Goal: Obtain resource: Download file/media

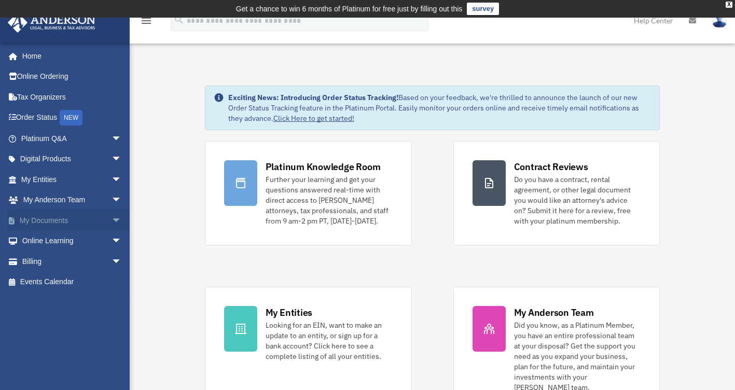
click at [56, 221] on link "My Documents arrow_drop_down" at bounding box center [72, 220] width 130 height 21
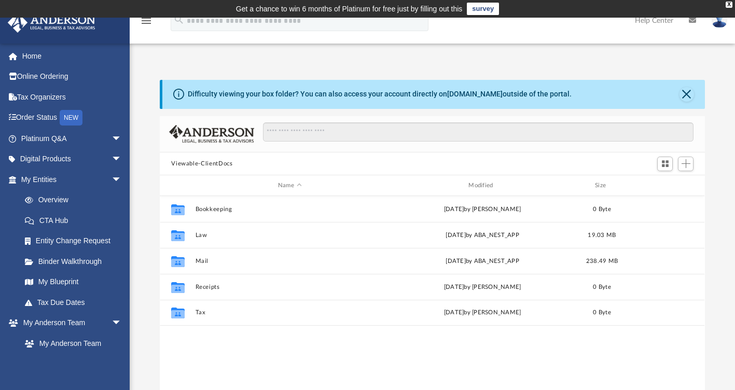
scroll to position [228, 537]
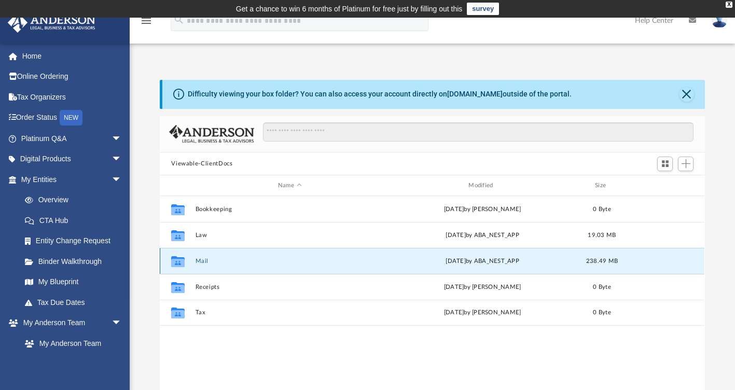
click at [213, 258] on button "Mail" at bounding box center [289, 261] width 188 height 7
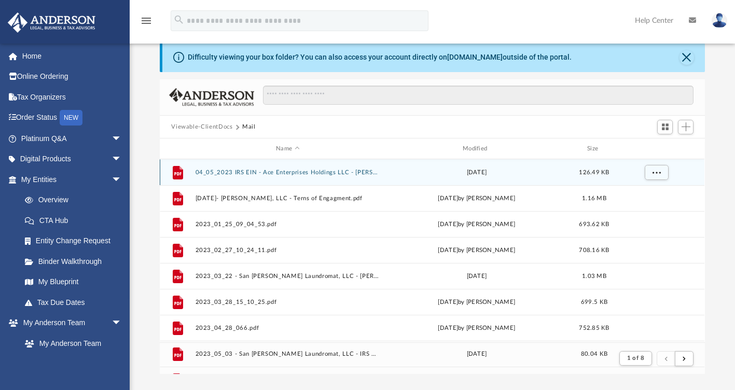
scroll to position [196, 537]
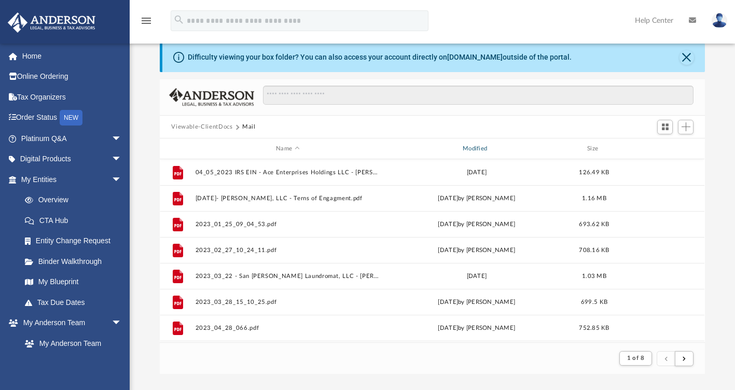
click at [475, 146] on div "Modified" at bounding box center [476, 148] width 185 height 9
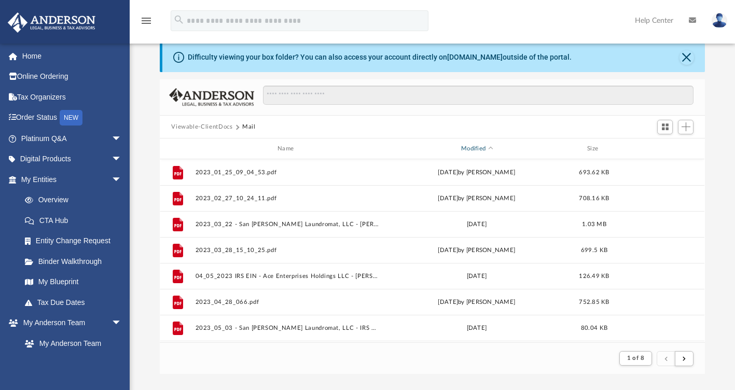
click at [481, 149] on div "Modified" at bounding box center [476, 148] width 185 height 9
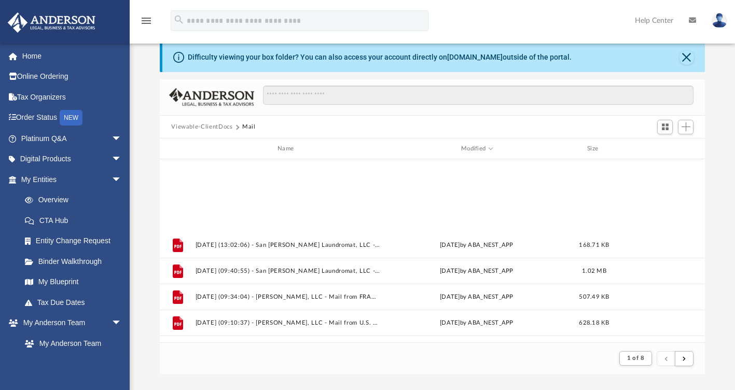
scroll to position [1113, 0]
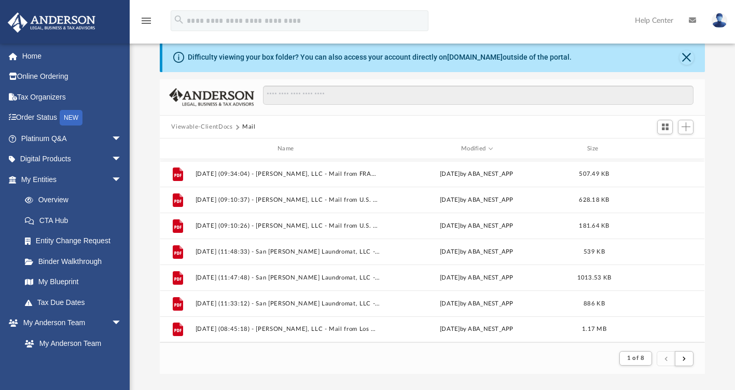
click at [718, 19] on img at bounding box center [719, 20] width 16 height 15
click at [722, 88] on div "Difficulty viewing your box folder? You can also access your account directly o…" at bounding box center [432, 208] width 605 height 331
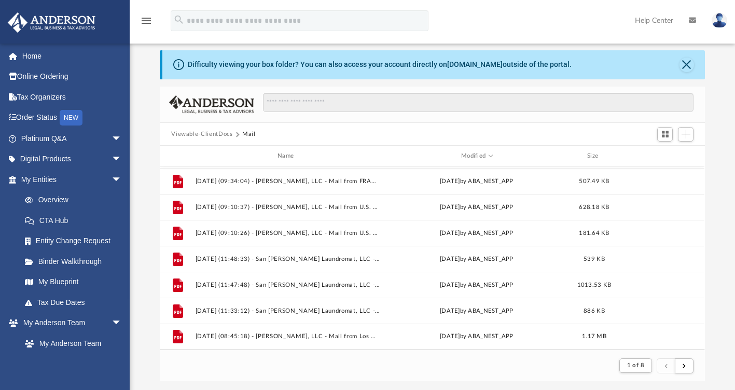
scroll to position [0, 0]
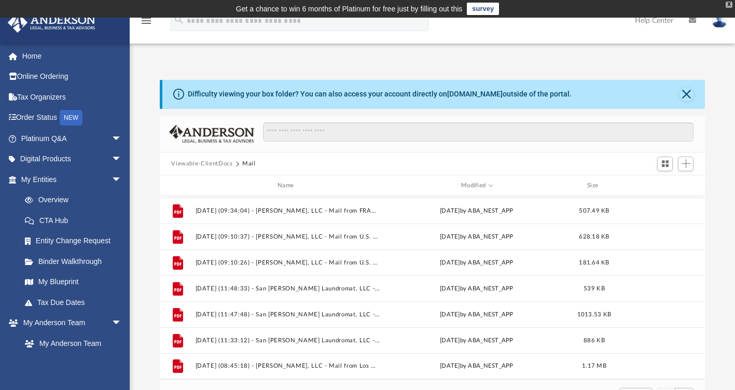
click at [728, 4] on div "X" at bounding box center [728, 5] width 7 height 6
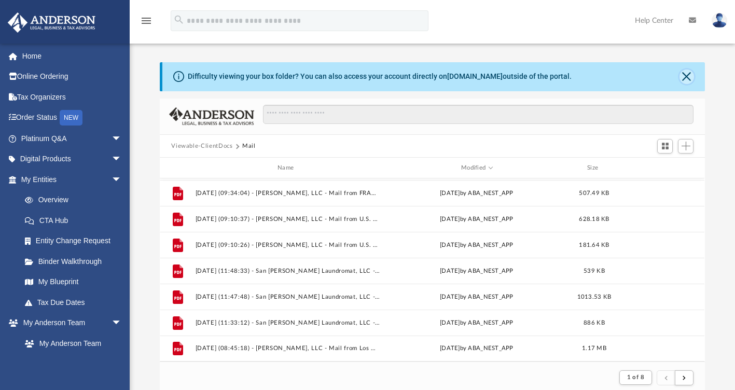
click at [688, 76] on button "Close" at bounding box center [686, 76] width 15 height 15
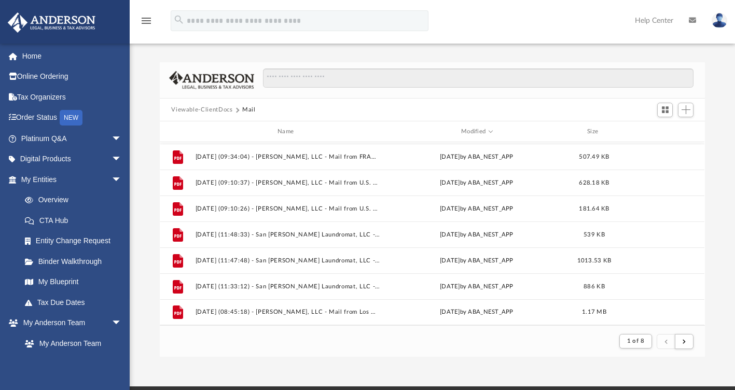
click at [146, 20] on icon "menu" at bounding box center [146, 21] width 12 height 12
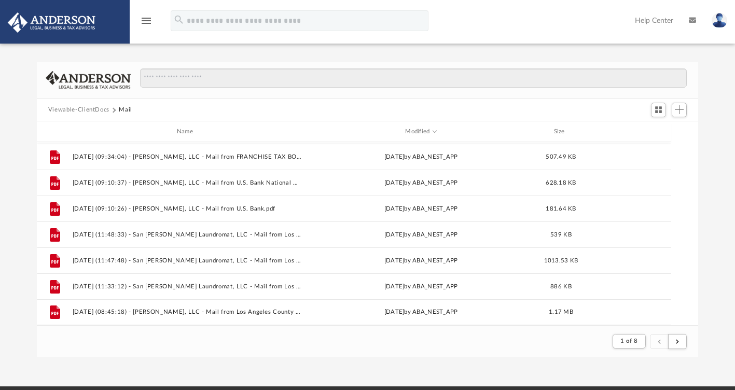
scroll to position [196, 654]
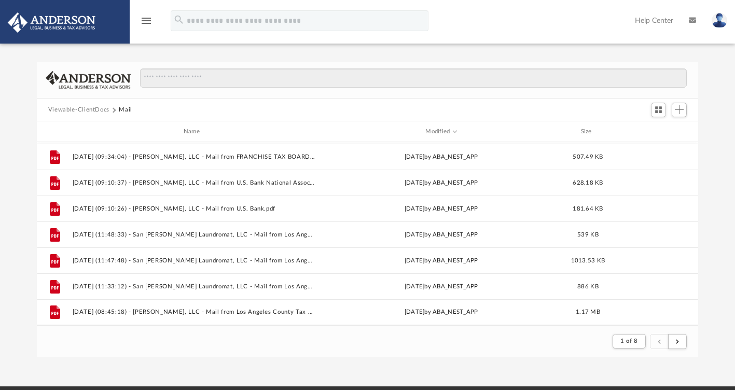
click at [146, 20] on icon "menu" at bounding box center [146, 21] width 12 height 12
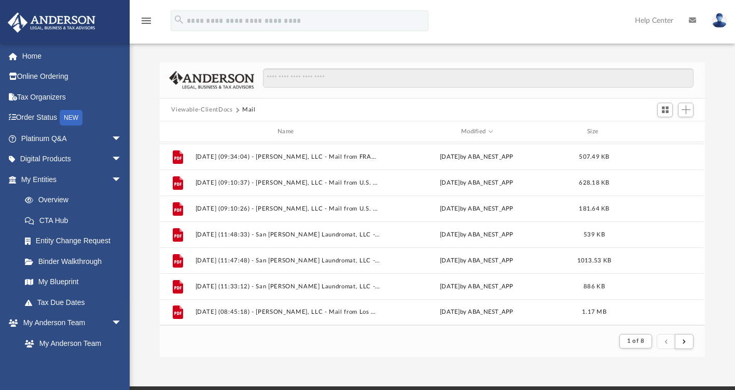
scroll to position [196, 537]
click at [666, 110] on span "Switch to Grid View" at bounding box center [664, 109] width 9 height 9
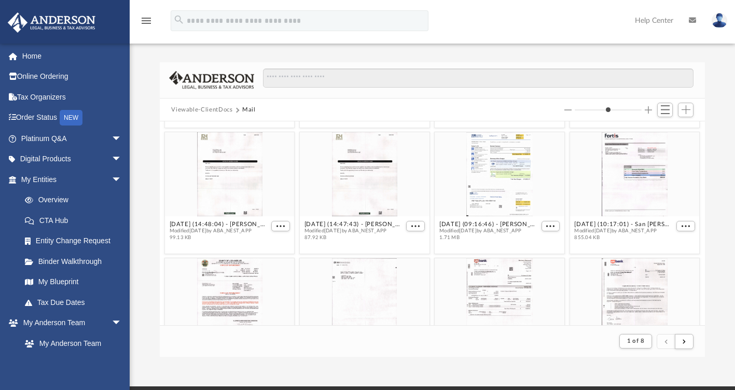
scroll to position [0, 0]
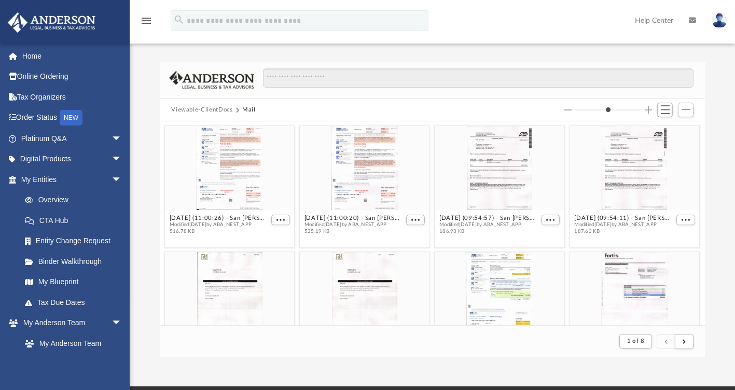
click at [649, 110] on button "Increase column size" at bounding box center [647, 109] width 7 height 7
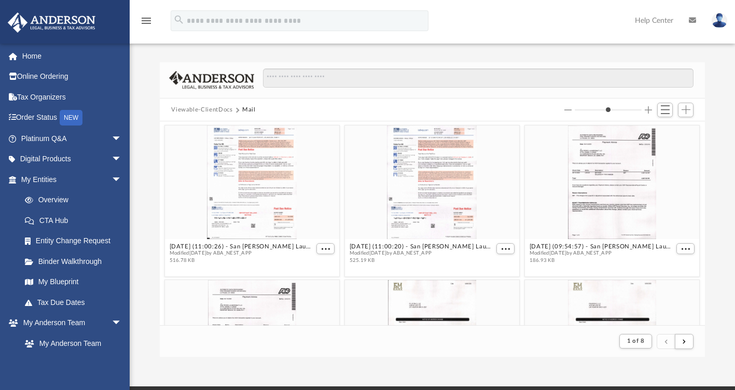
click at [649, 110] on button "Increase column size" at bounding box center [647, 109] width 7 height 7
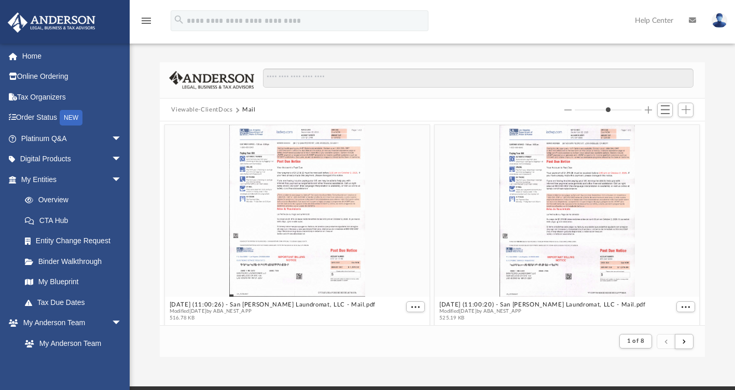
scroll to position [8, 0]
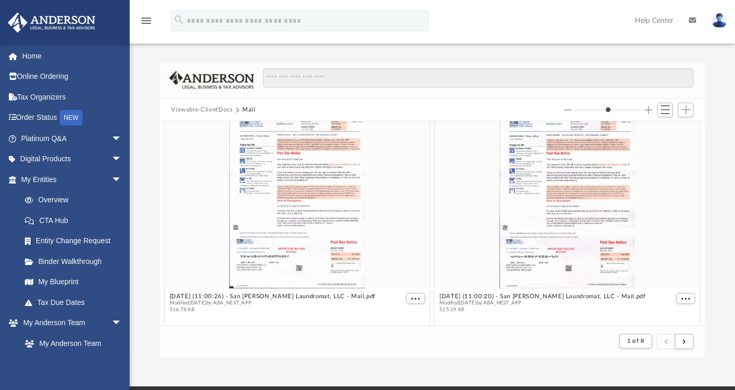
click at [700, 317] on div "Next Page" at bounding box center [684, 322] width 78 height 16
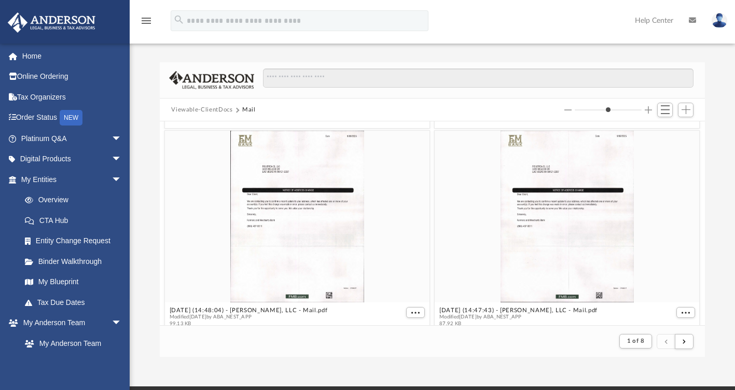
scroll to position [401, 0]
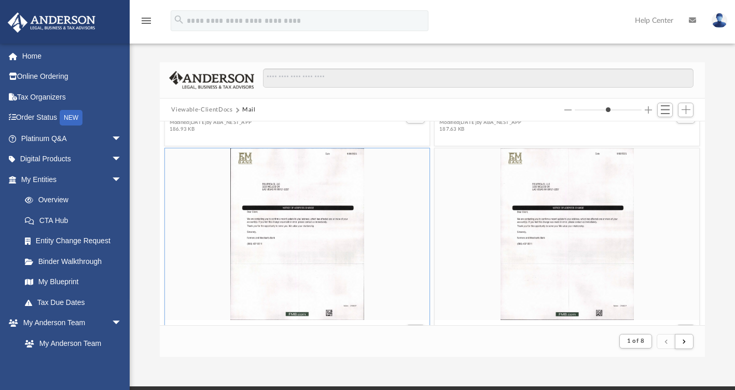
click at [329, 253] on div "grid" at bounding box center [297, 234] width 264 height 172
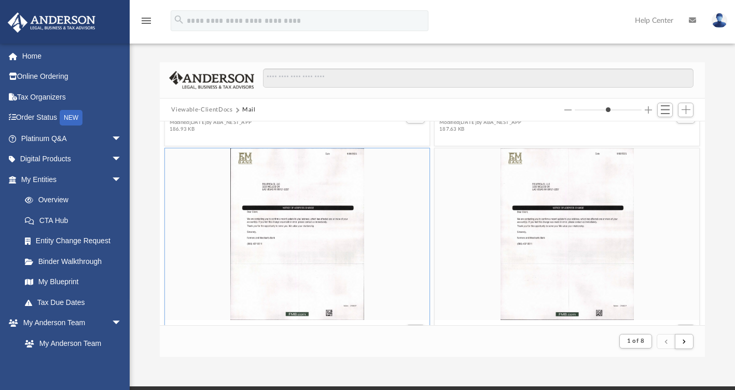
click at [329, 253] on div "grid" at bounding box center [297, 234] width 264 height 172
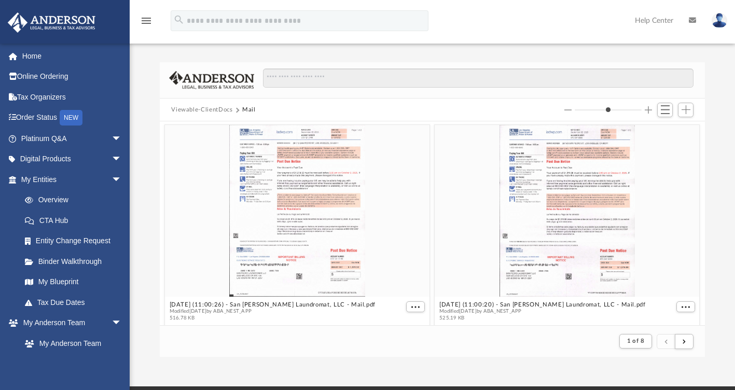
click at [571, 108] on button "Decrease column size" at bounding box center [567, 109] width 7 height 7
type input "*"
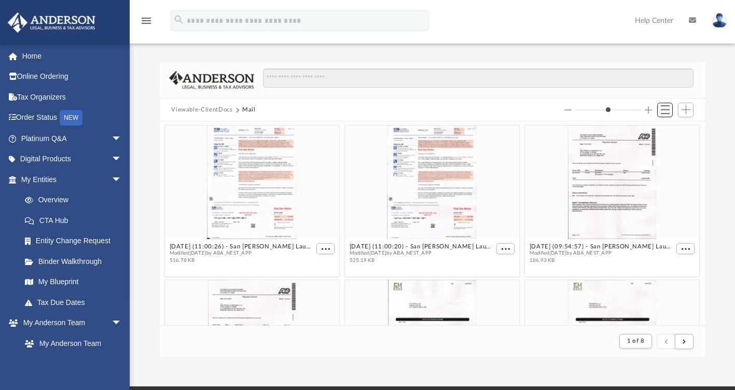
click at [659, 107] on button "Switch to List View" at bounding box center [665, 110] width 16 height 15
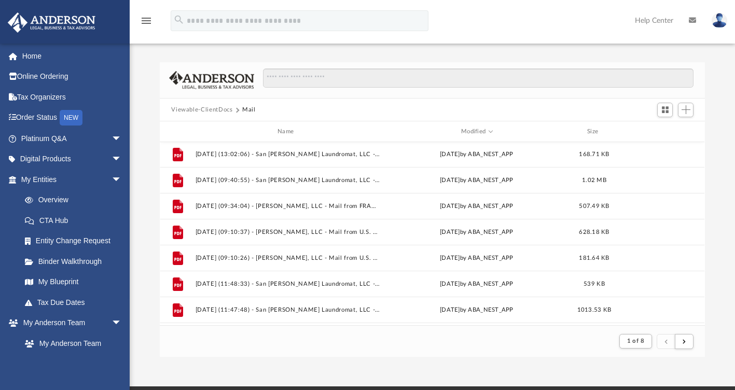
scroll to position [1113, 0]
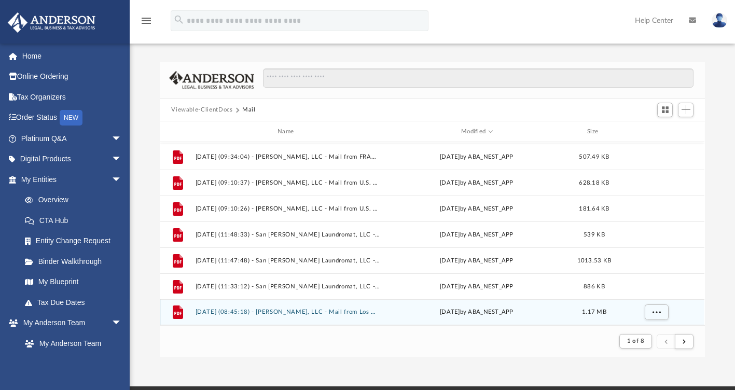
click at [342, 312] on button "[DATE] (08:45:18) - [PERSON_NAME], LLC - Mail from Los Angeles County Tax Colle…" at bounding box center [287, 312] width 185 height 7
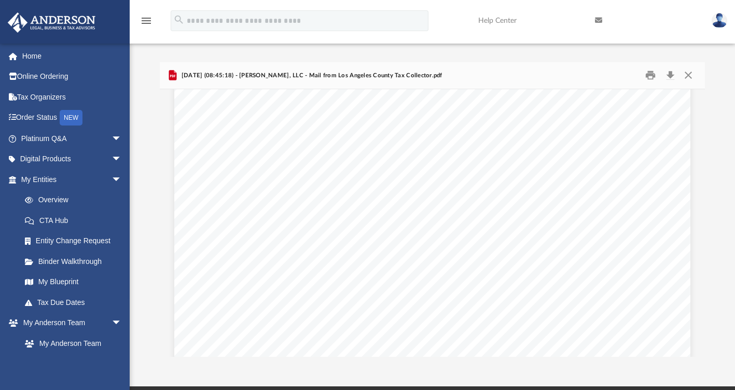
scroll to position [0, 0]
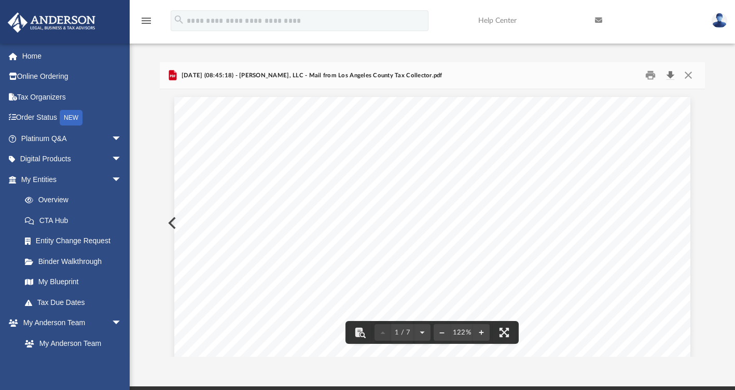
click at [670, 76] on button "Download" at bounding box center [669, 75] width 19 height 16
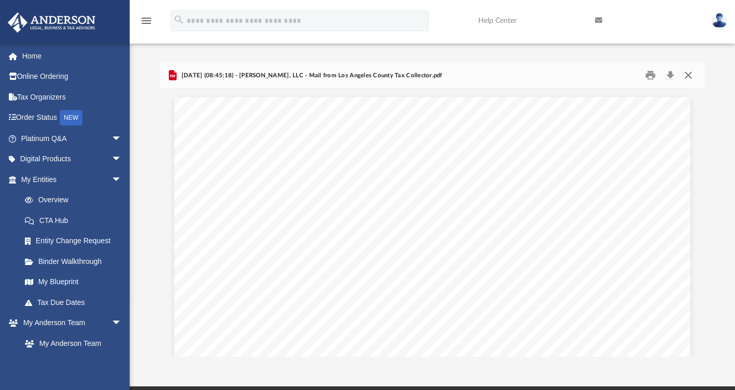
click at [687, 73] on button "Close" at bounding box center [688, 75] width 19 height 16
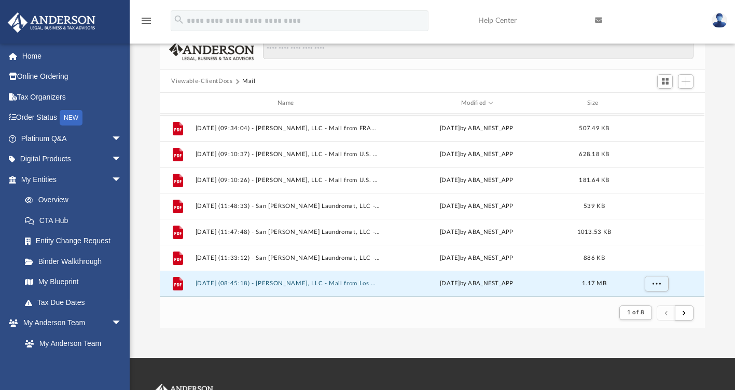
scroll to position [27, 0]
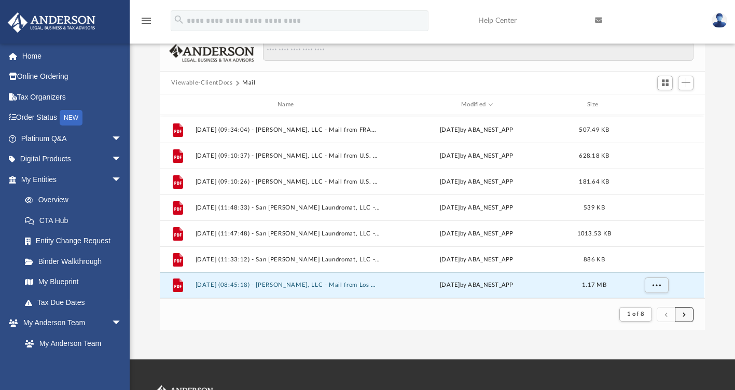
click at [684, 311] on span "submit" at bounding box center [683, 314] width 3 height 6
click at [636, 315] on span "1 of 8" at bounding box center [635, 314] width 17 height 6
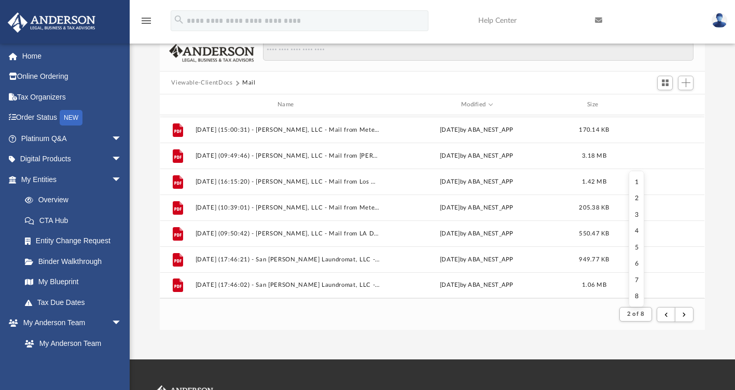
click at [706, 317] on div "Difficulty viewing your box folder? You can also access your account directly o…" at bounding box center [432, 182] width 605 height 295
click at [682, 310] on button "submit" at bounding box center [683, 314] width 19 height 15
click at [664, 314] on span "submit" at bounding box center [665, 314] width 3 height 6
click at [662, 314] on button "submit" at bounding box center [665, 314] width 19 height 15
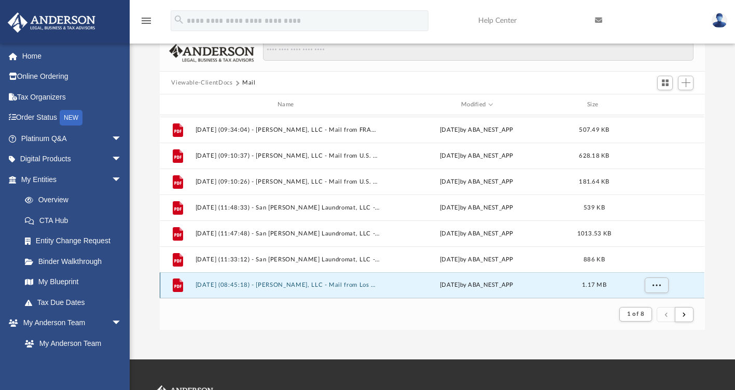
click at [302, 284] on button "[DATE] (08:45:18) - [PERSON_NAME], LLC - Mail from Los Angeles County Tax Colle…" at bounding box center [287, 285] width 185 height 7
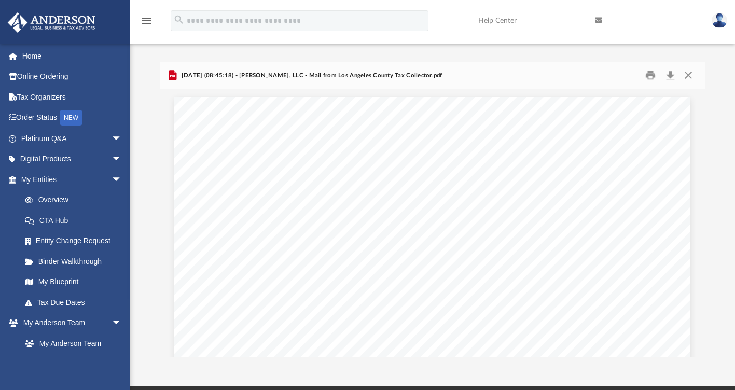
scroll to position [0, 0]
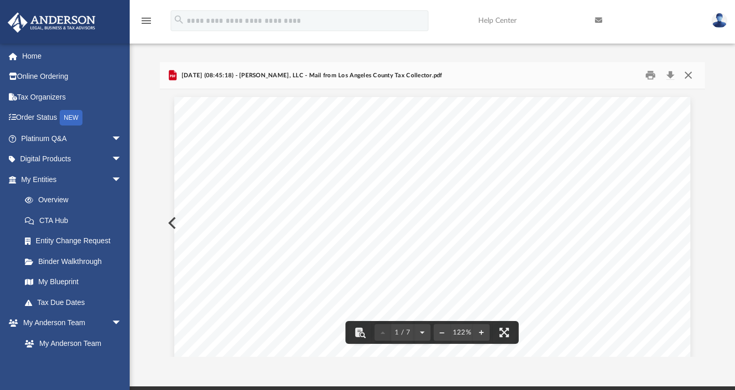
click at [686, 75] on button "Close" at bounding box center [688, 75] width 19 height 16
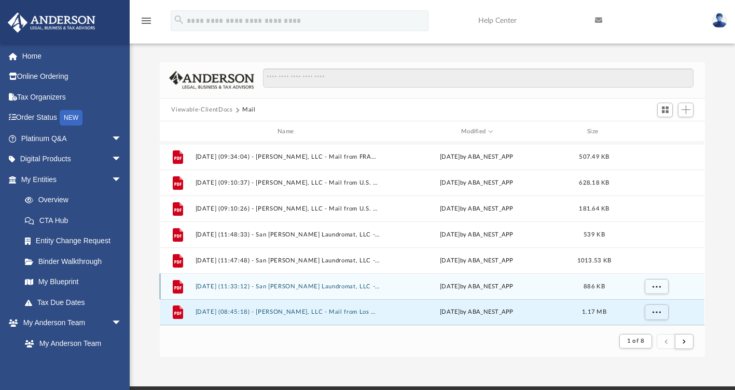
click at [362, 286] on button "[DATE] (11:33:12) - San [PERSON_NAME] Laundromat, LLC - Mail from Los Angeles D…" at bounding box center [287, 286] width 185 height 7
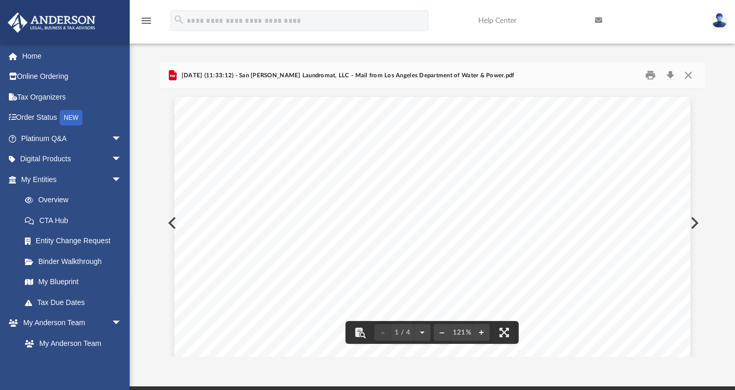
click at [693, 222] on button "Preview" at bounding box center [693, 222] width 23 height 29
click at [166, 221] on button "Preview" at bounding box center [171, 222] width 23 height 29
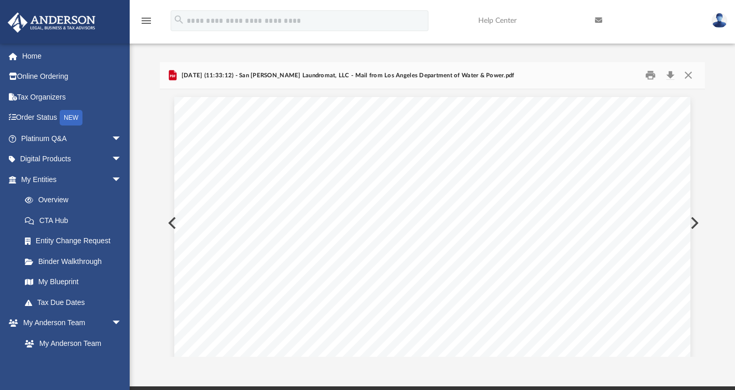
click at [166, 222] on button "Preview" at bounding box center [171, 222] width 23 height 29
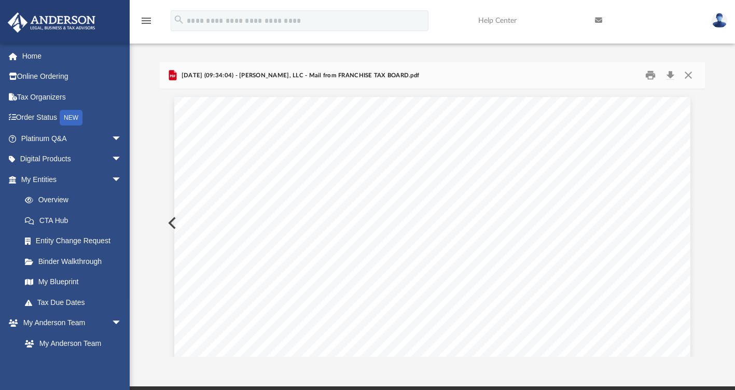
click at [166, 222] on button "Preview" at bounding box center [171, 222] width 23 height 29
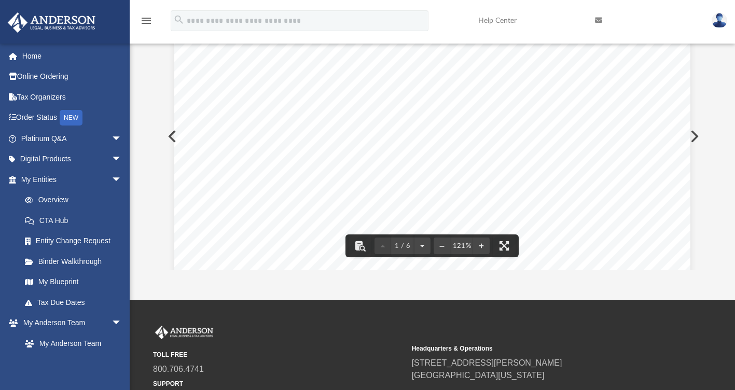
click at [167, 136] on button "Preview" at bounding box center [171, 136] width 23 height 29
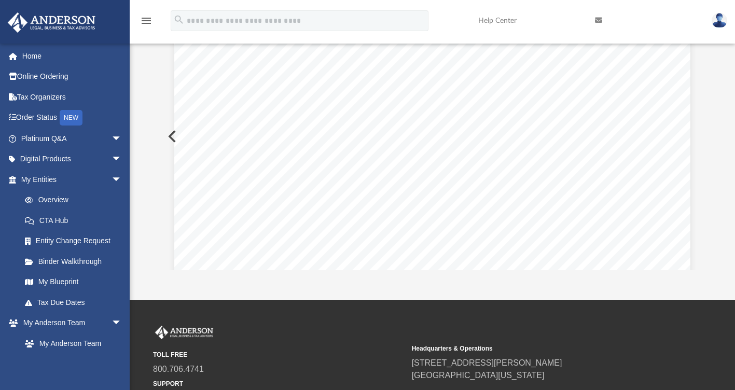
scroll to position [62, 0]
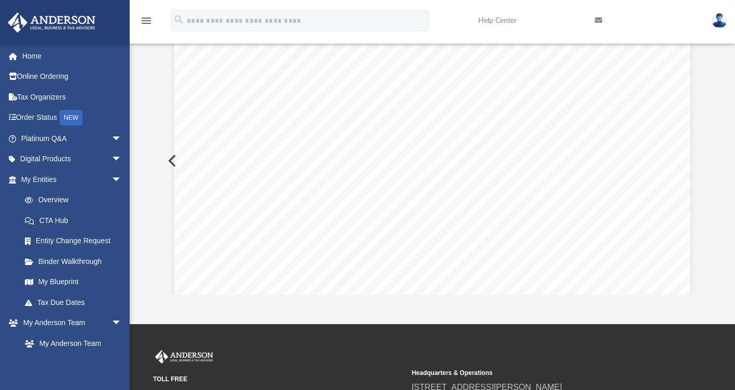
click at [168, 160] on button "Preview" at bounding box center [171, 160] width 23 height 29
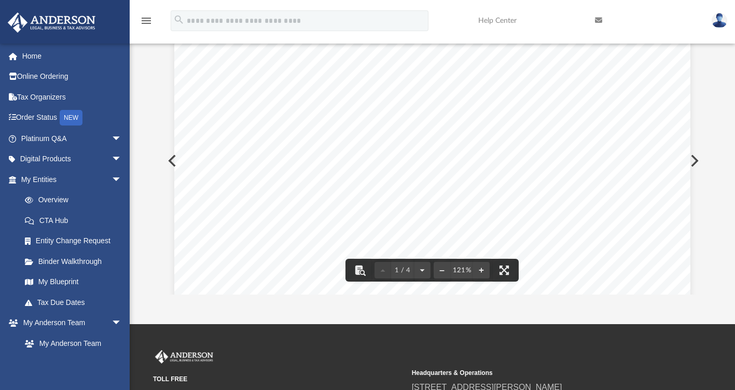
click at [167, 161] on button "Preview" at bounding box center [171, 160] width 23 height 29
click at [168, 161] on button "Preview" at bounding box center [171, 160] width 23 height 29
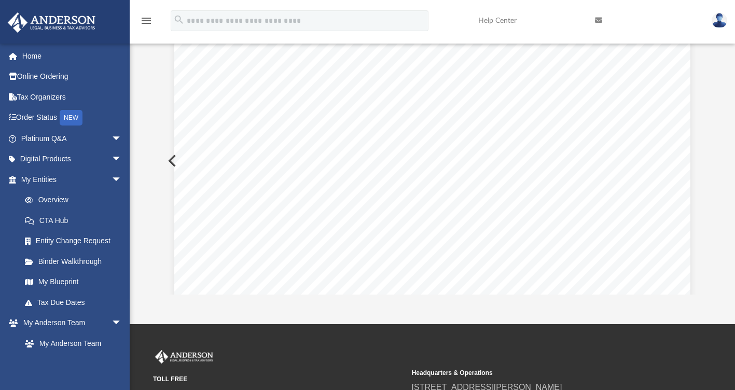
click at [168, 161] on button "Preview" at bounding box center [171, 160] width 23 height 29
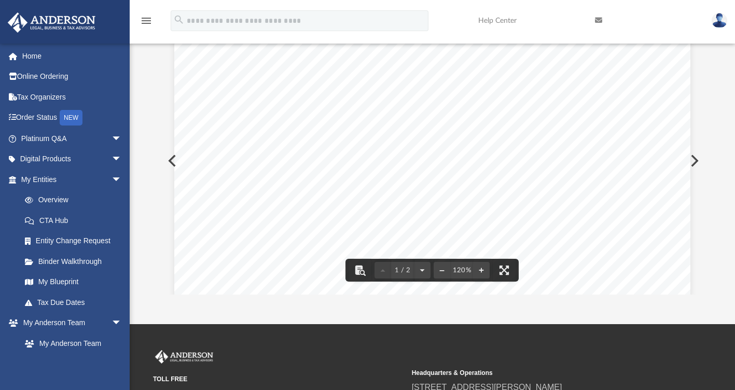
click at [169, 161] on button "Preview" at bounding box center [171, 160] width 23 height 29
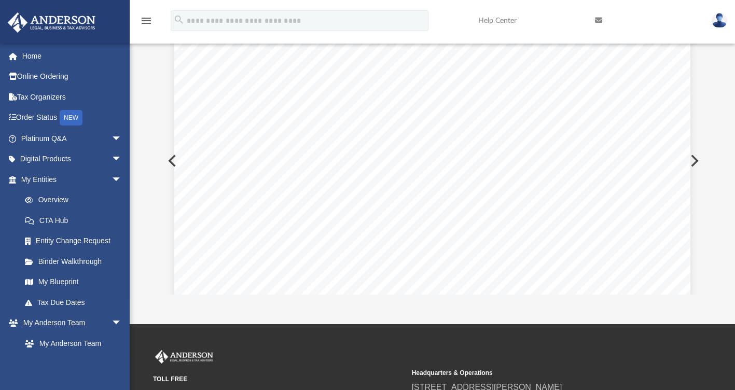
click at [168, 161] on button "Preview" at bounding box center [171, 160] width 23 height 29
click at [169, 159] on button "Preview" at bounding box center [171, 160] width 23 height 29
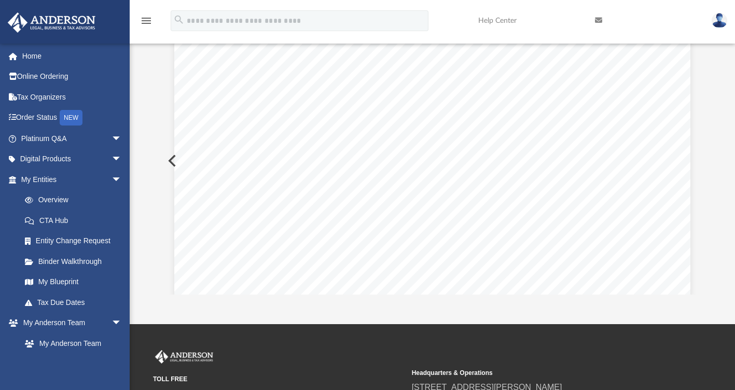
click at [169, 159] on button "Preview" at bounding box center [171, 160] width 23 height 29
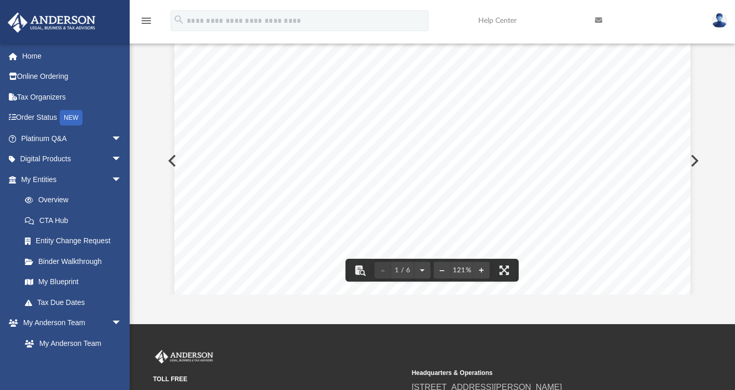
click at [170, 161] on button "Preview" at bounding box center [171, 160] width 23 height 29
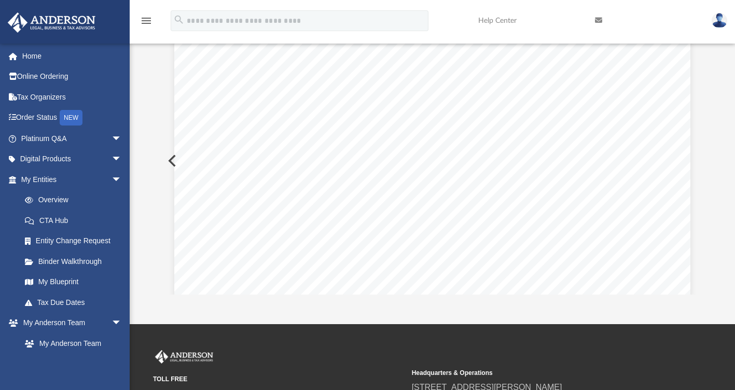
click at [170, 161] on button "Preview" at bounding box center [171, 160] width 23 height 29
click at [170, 159] on button "Preview" at bounding box center [171, 160] width 23 height 29
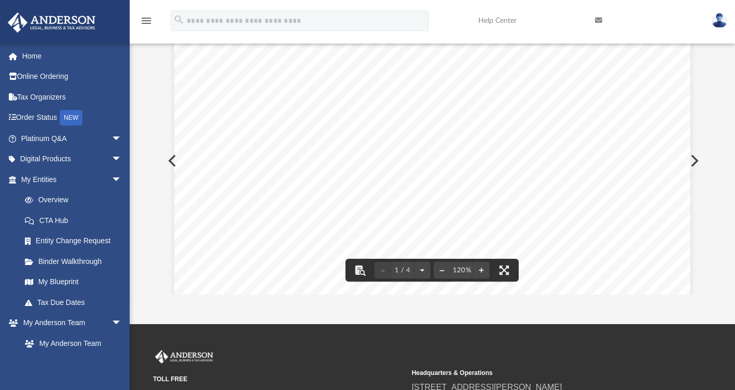
click at [694, 160] on button "Preview" at bounding box center [693, 160] width 23 height 29
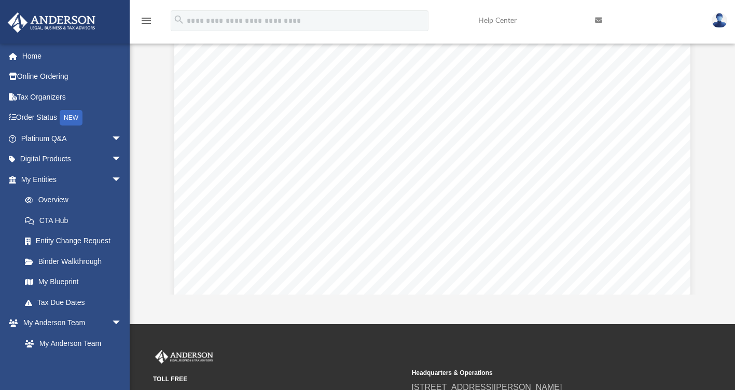
scroll to position [0, 0]
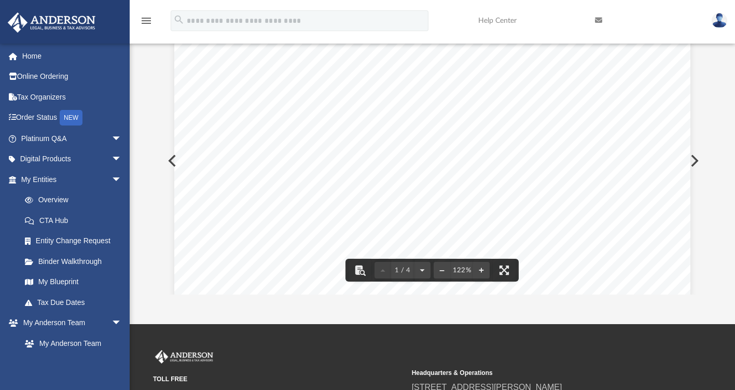
drag, startPoint x: 619, startPoint y: 192, endPoint x: 647, endPoint y: 196, distance: 27.7
click at [647, 196] on div "Page 1" at bounding box center [432, 366] width 516 height 662
click at [168, 161] on button "Preview" at bounding box center [171, 160] width 23 height 29
click at [168, 160] on button "Preview" at bounding box center [171, 160] width 23 height 29
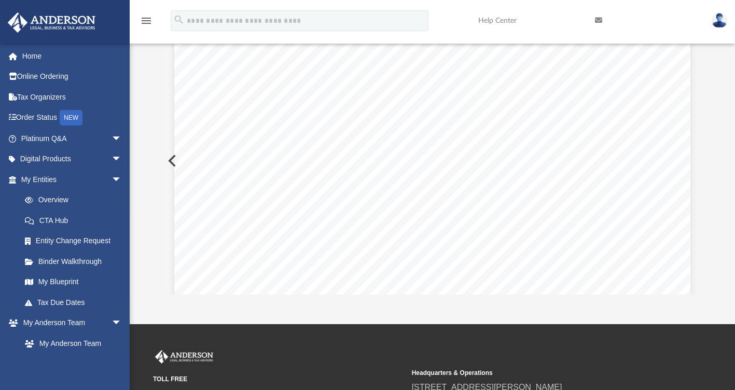
click at [168, 160] on button "Preview" at bounding box center [171, 160] width 23 height 29
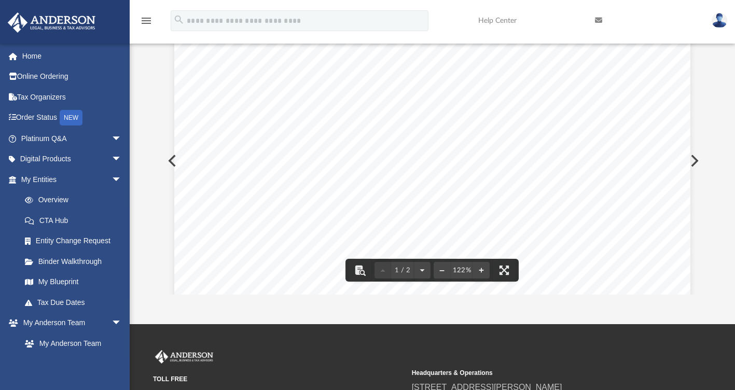
click at [170, 160] on button "Preview" at bounding box center [171, 160] width 23 height 29
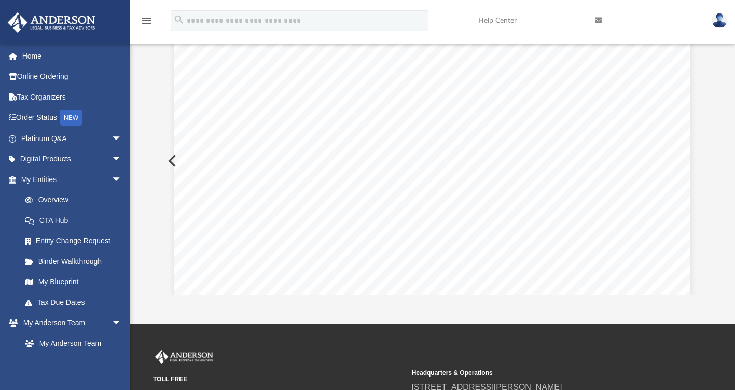
click at [170, 160] on button "Preview" at bounding box center [171, 160] width 23 height 29
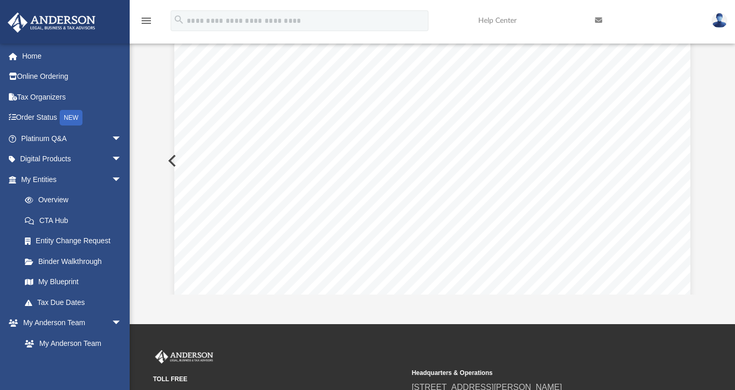
click at [170, 160] on button "Preview" at bounding box center [171, 160] width 23 height 29
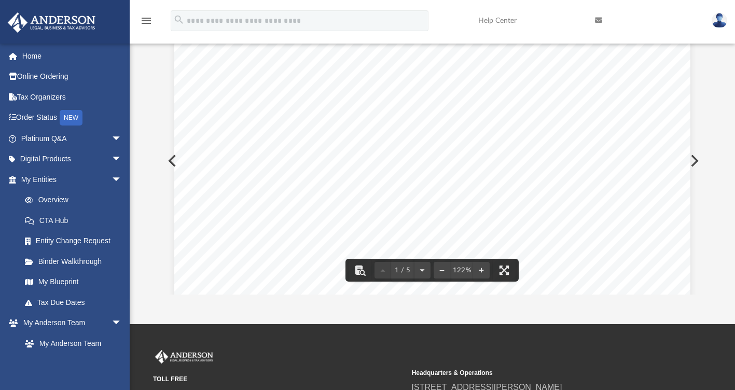
click at [169, 161] on button "Preview" at bounding box center [171, 160] width 23 height 29
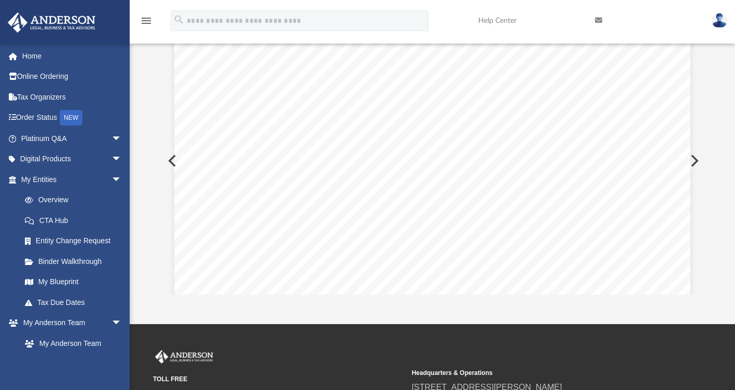
click at [170, 159] on button "Preview" at bounding box center [171, 160] width 23 height 29
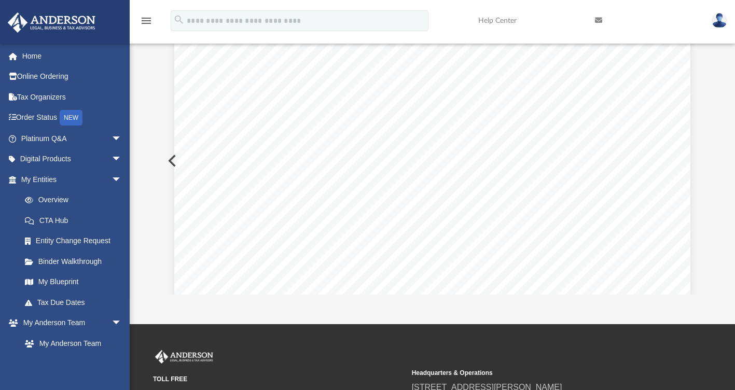
click at [170, 159] on button "Preview" at bounding box center [171, 160] width 23 height 29
